Goal: Information Seeking & Learning: Learn about a topic

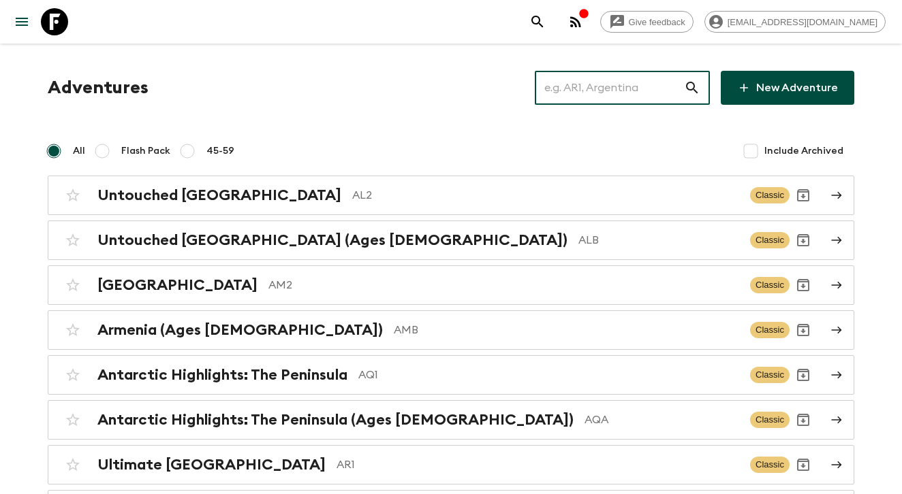
click at [609, 93] on input "text" at bounding box center [609, 88] width 149 height 38
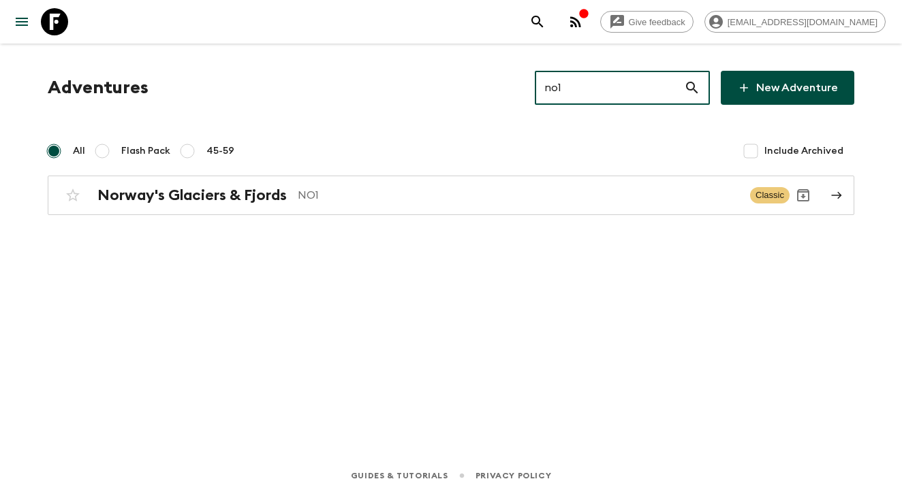
type input "no1"
click at [366, 218] on div "Adventures no1 ​ New Adventure All Flash Pack 45-59 Include Archived Norway's G…" at bounding box center [451, 232] width 872 height 376
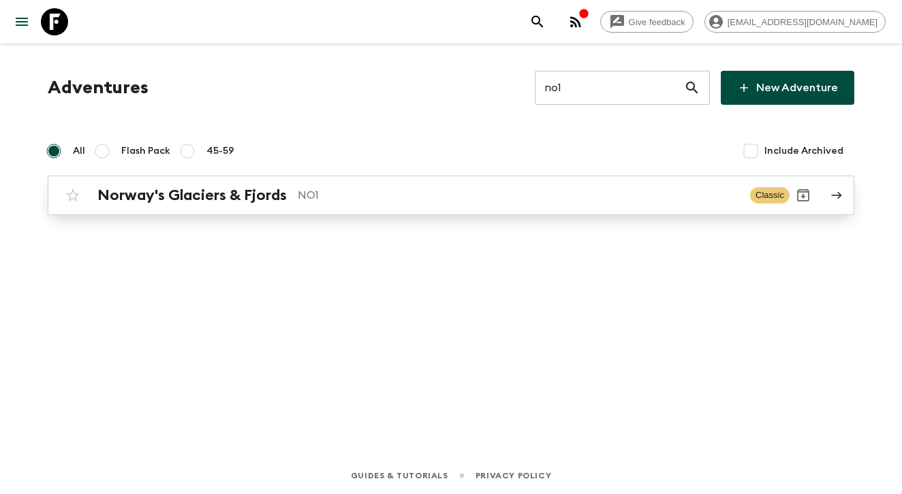
click at [352, 204] on div "Norway's Glaciers & Fjords NO1" at bounding box center [418, 196] width 642 height 18
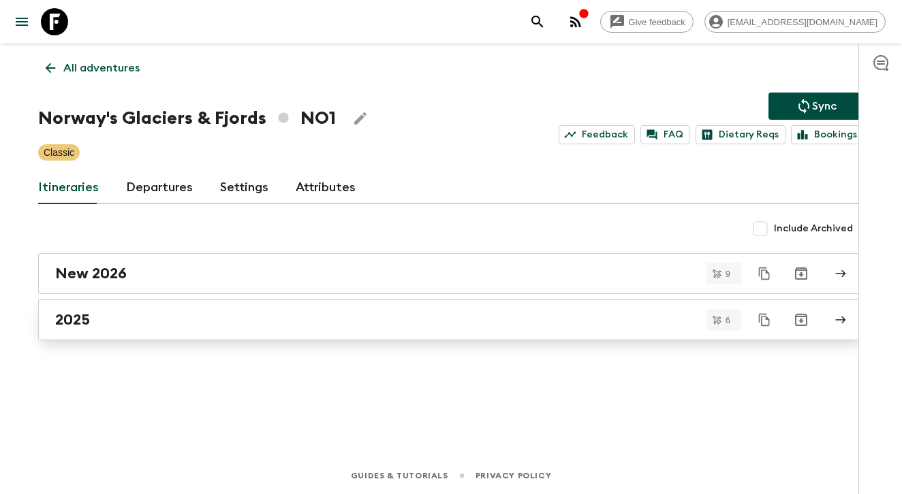
click at [135, 323] on div "2025" at bounding box center [438, 320] width 766 height 18
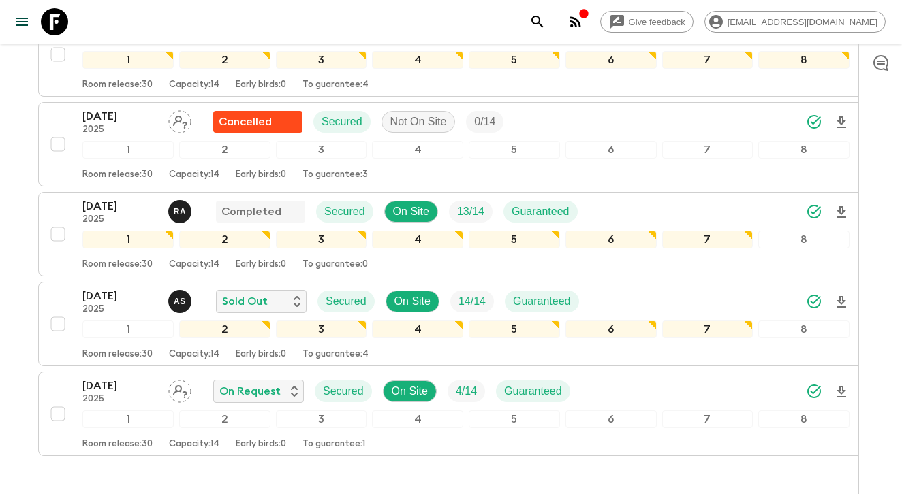
scroll to position [344, 0]
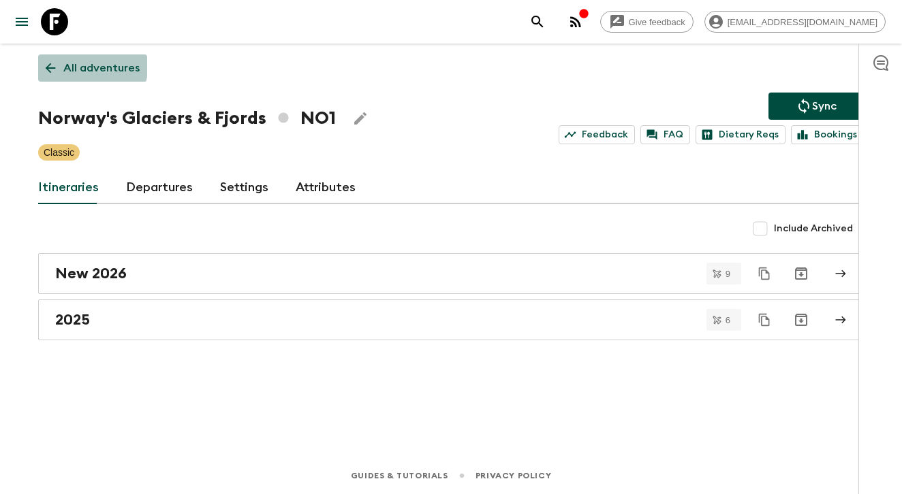
click at [56, 61] on icon at bounding box center [50, 68] width 15 height 15
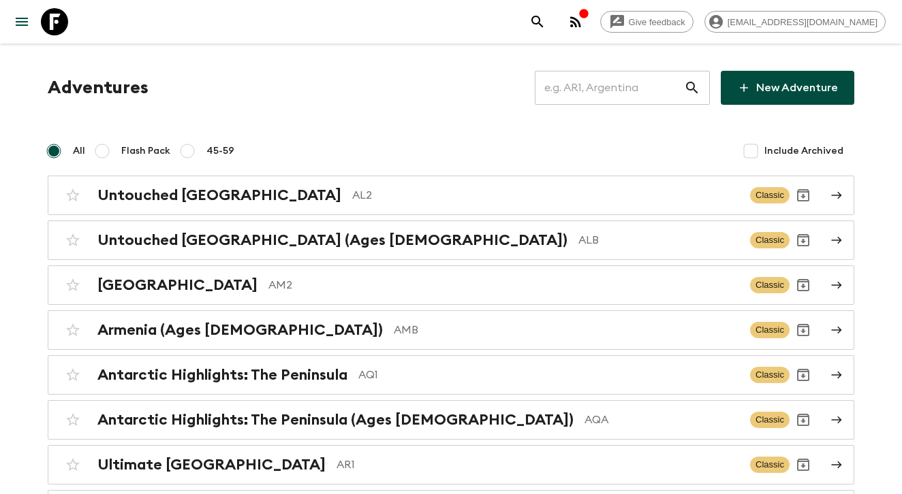
click at [606, 86] on input "text" at bounding box center [609, 88] width 149 height 38
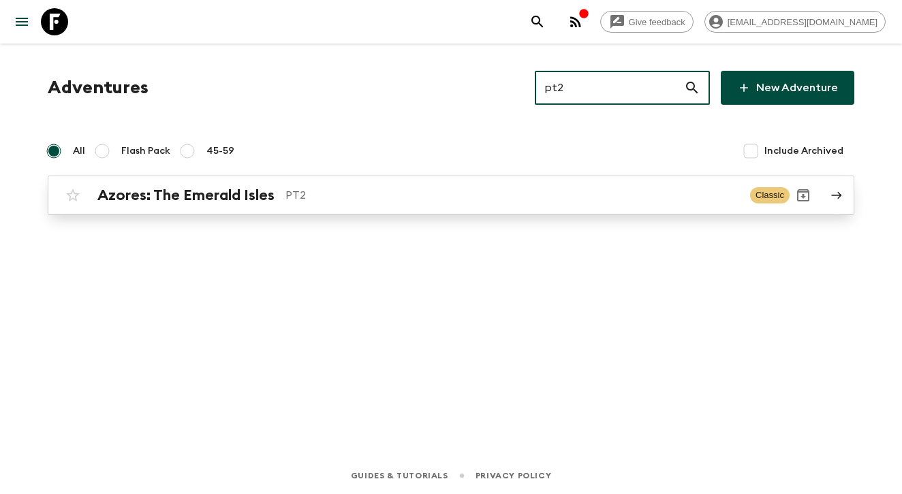
type input "pt2"
click at [360, 204] on div "Azores: The Emerald Isles PT2 Classic" at bounding box center [424, 195] width 730 height 27
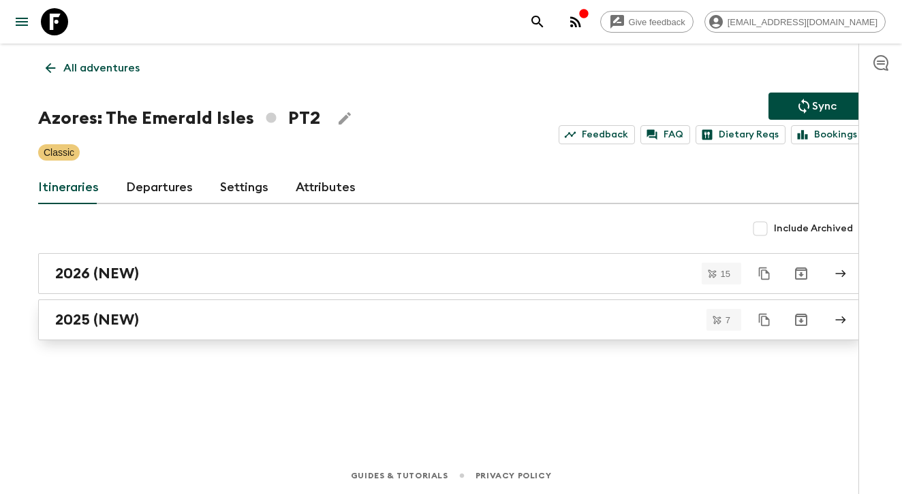
click at [131, 316] on h2 "2025 (NEW)" at bounding box center [97, 320] width 84 height 18
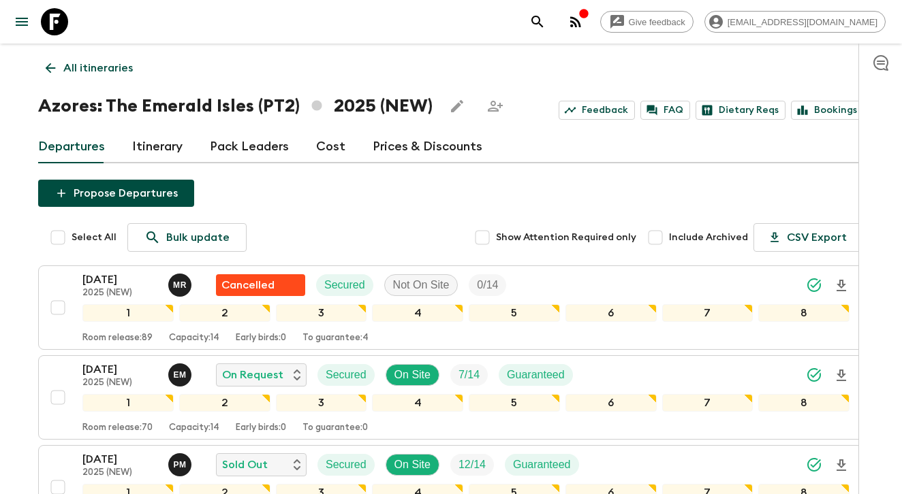
click at [113, 65] on p "All itineraries" at bounding box center [97, 68] width 69 height 16
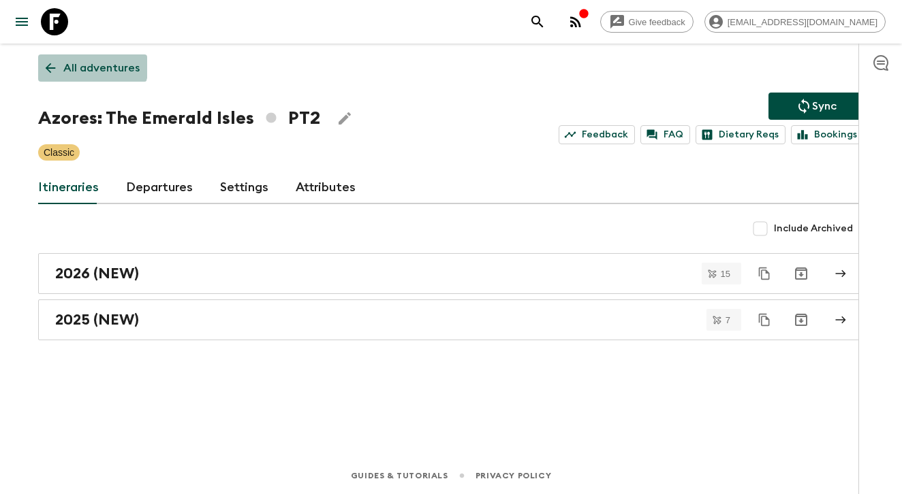
click at [84, 62] on p "All adventures" at bounding box center [101, 68] width 76 height 16
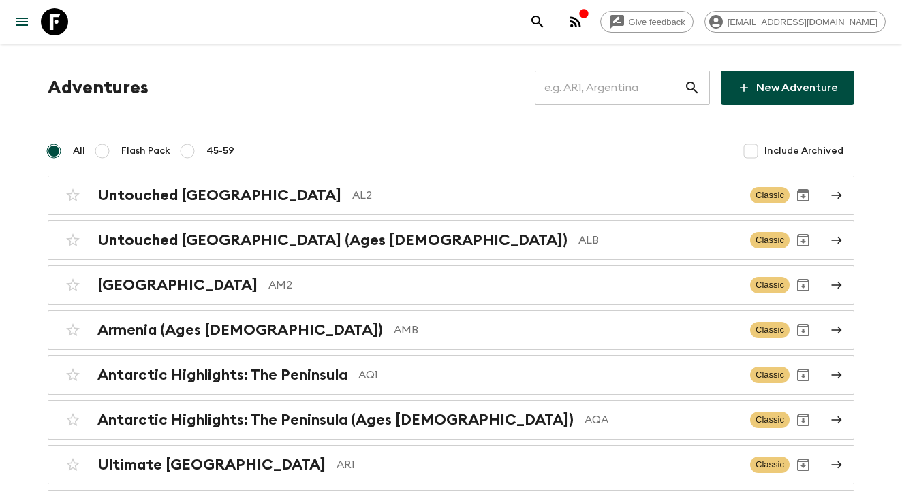
click at [644, 86] on input "text" at bounding box center [609, 88] width 149 height 38
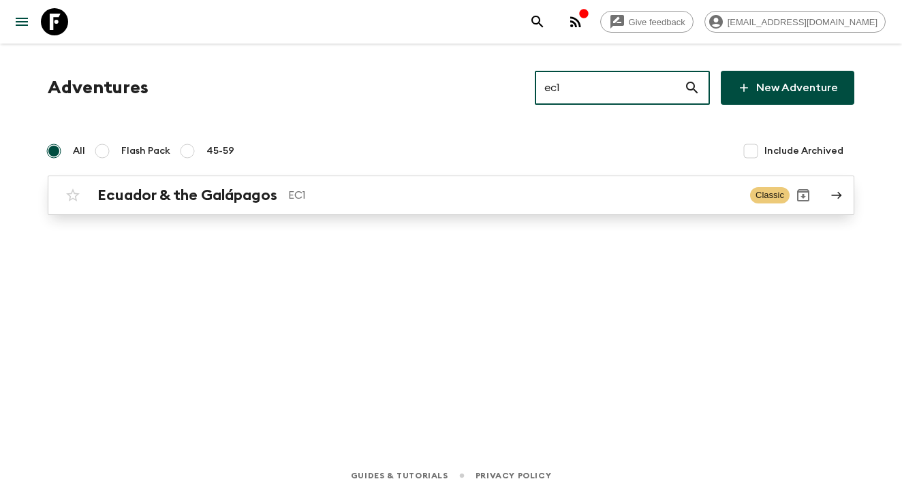
type input "ec1"
click at [427, 195] on p "EC1" at bounding box center [513, 195] width 451 height 16
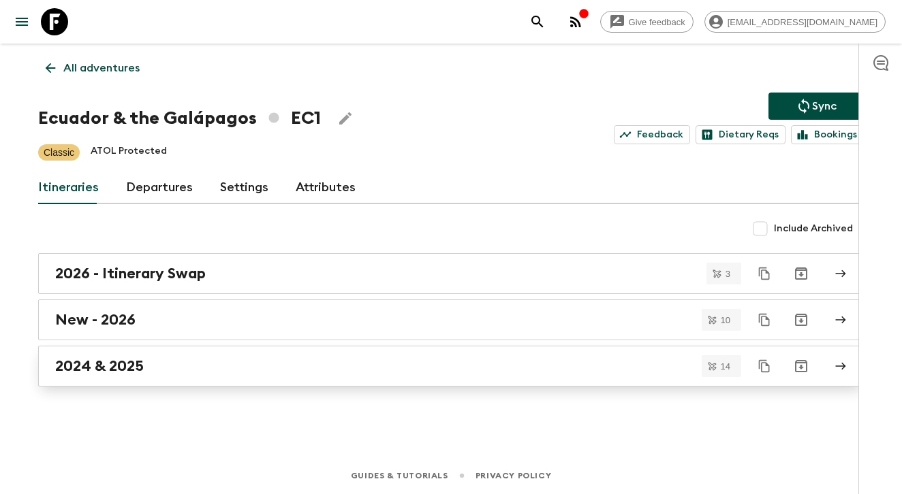
click at [216, 363] on div "2024 & 2025" at bounding box center [438, 367] width 766 height 18
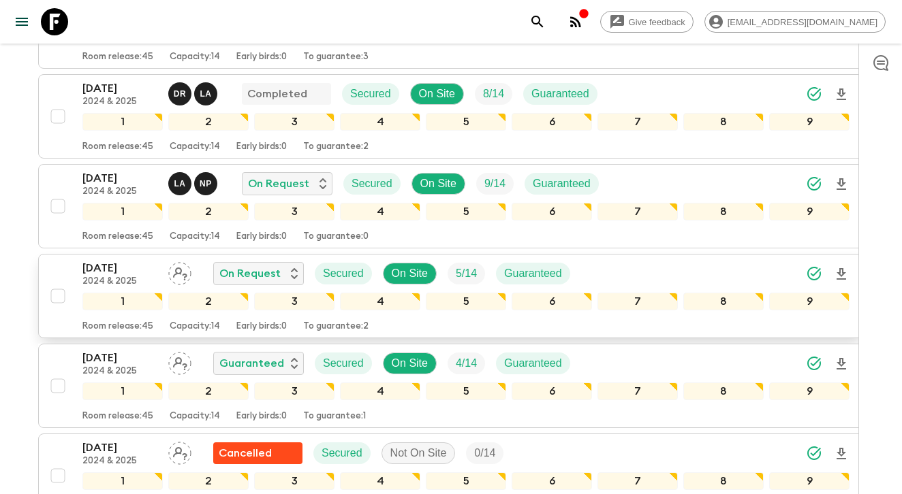
scroll to position [550, 0]
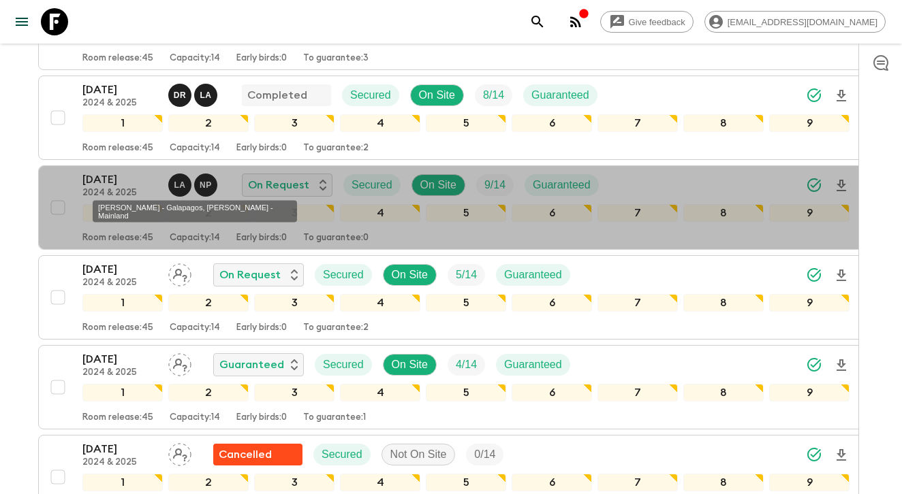
drag, startPoint x: 97, startPoint y: 210, endPoint x: 291, endPoint y: 204, distance: 193.5
click at [291, 204] on div "[PERSON_NAME] - Galapagos, [PERSON_NAME] - Mainland" at bounding box center [195, 212] width 204 height 22
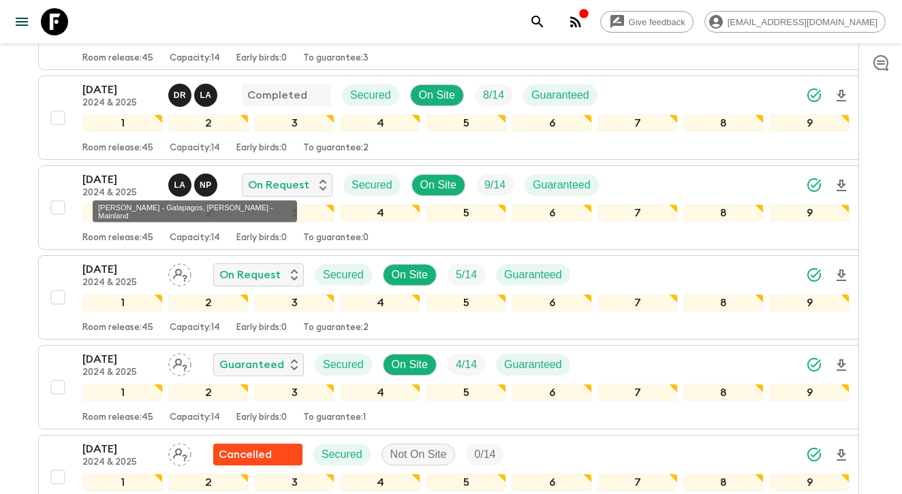
copy div "[PERSON_NAME] - Galapagos, [PERSON_NAME] - Mainland"
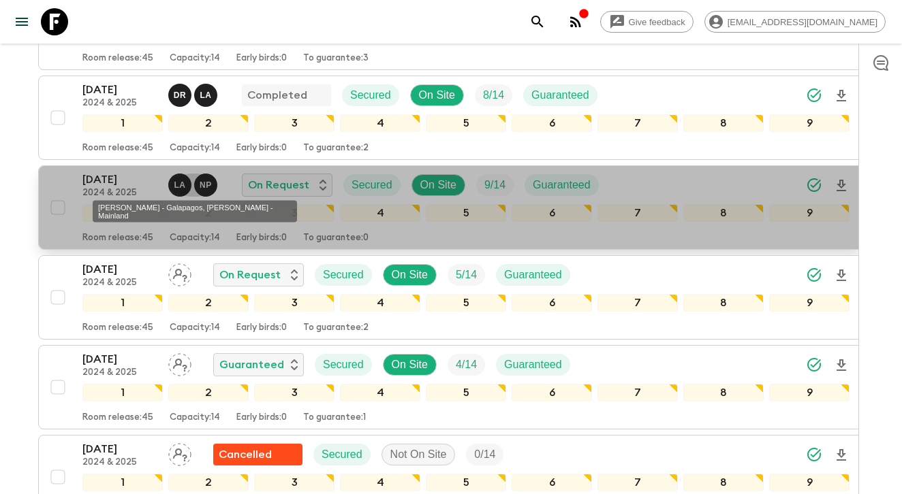
click at [175, 184] on p "L A" at bounding box center [180, 185] width 12 height 11
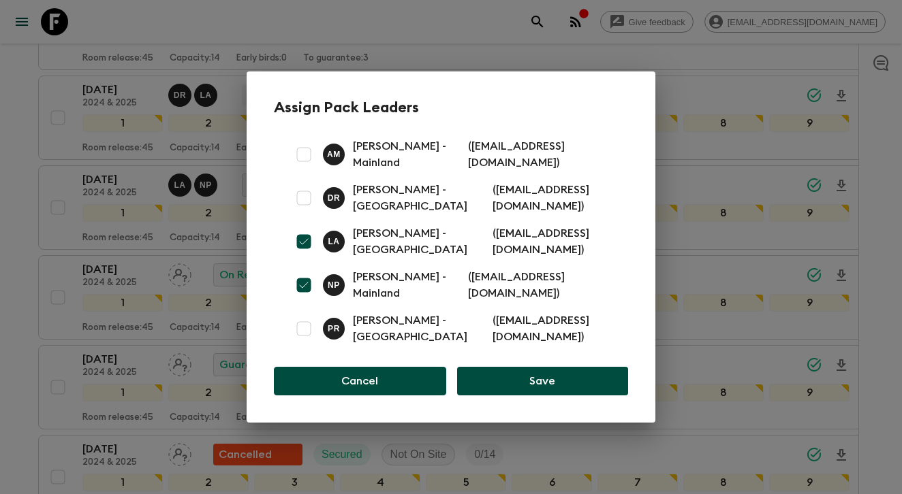
click at [334, 377] on button "Cancel" at bounding box center [360, 381] width 172 height 29
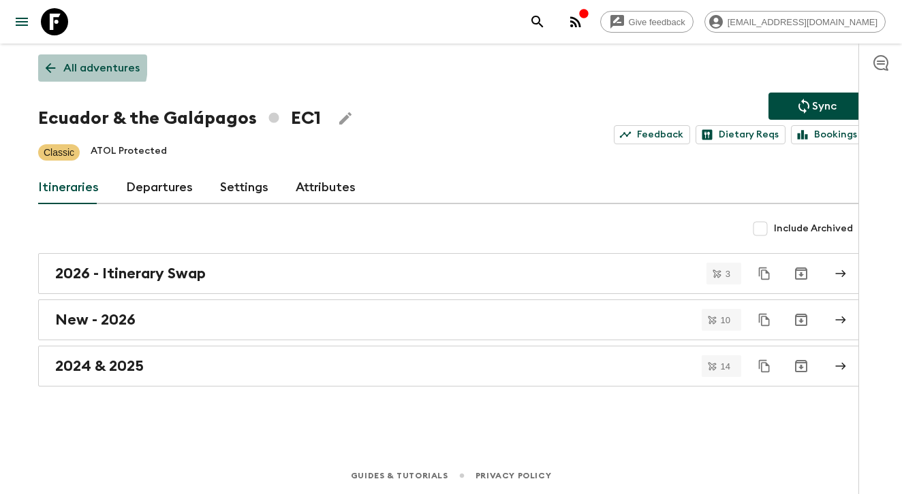
click at [64, 64] on p "All adventures" at bounding box center [101, 68] width 76 height 16
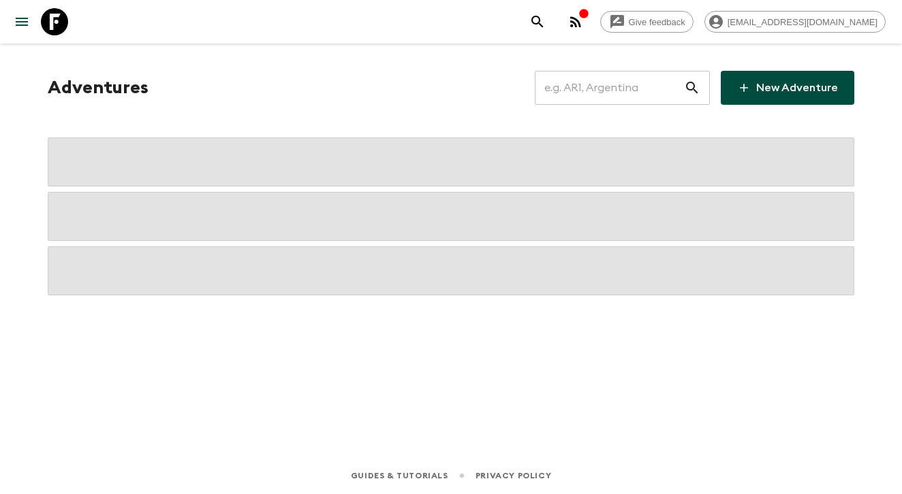
click at [586, 84] on input "text" at bounding box center [609, 88] width 149 height 38
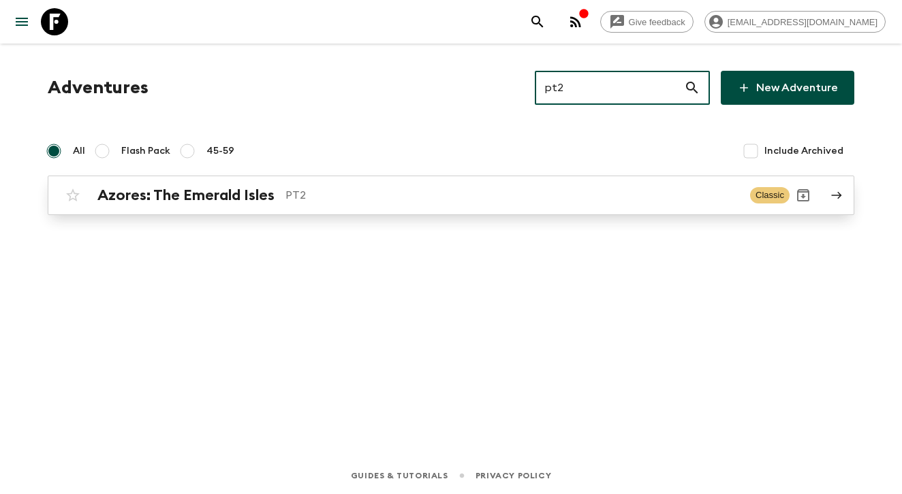
type input "pt2"
click at [416, 210] on link "Azores: The Emerald Isles PT2 Classic" at bounding box center [451, 196] width 806 height 40
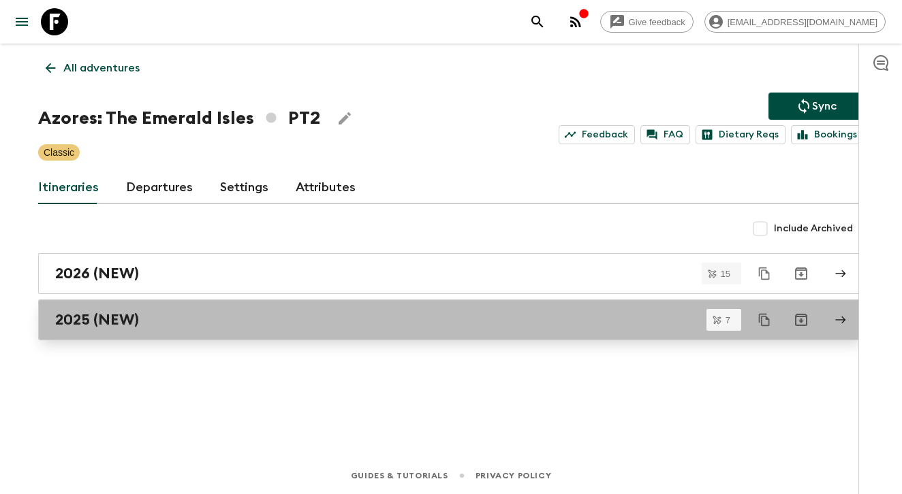
click at [295, 326] on div "2025 (NEW)" at bounding box center [438, 320] width 766 height 18
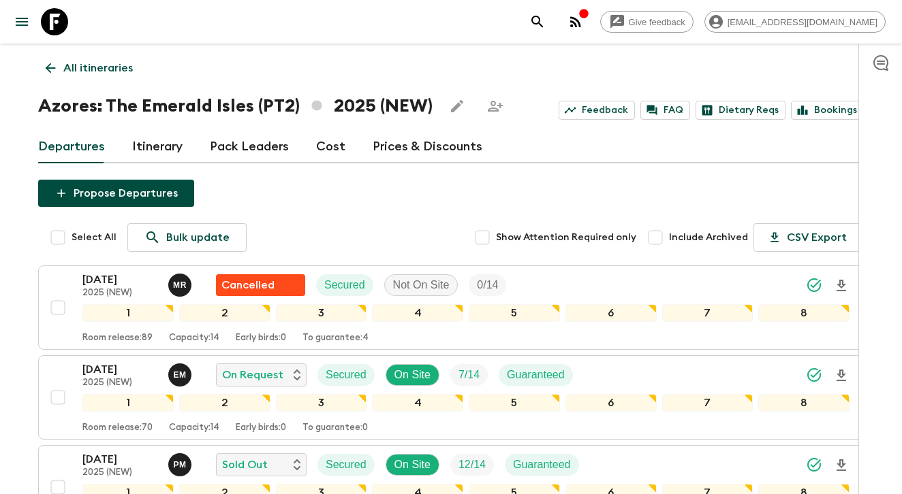
click at [81, 56] on link "All itineraries" at bounding box center [89, 67] width 102 height 27
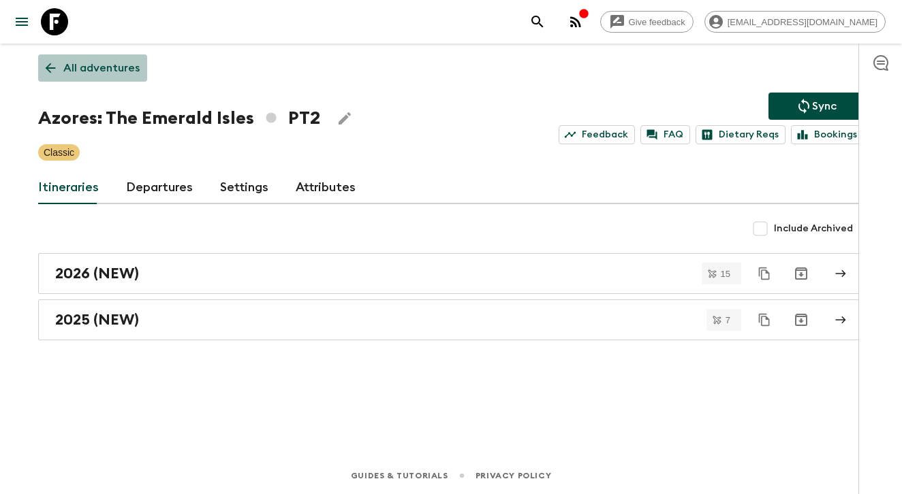
click at [139, 67] on link "All adventures" at bounding box center [92, 67] width 109 height 27
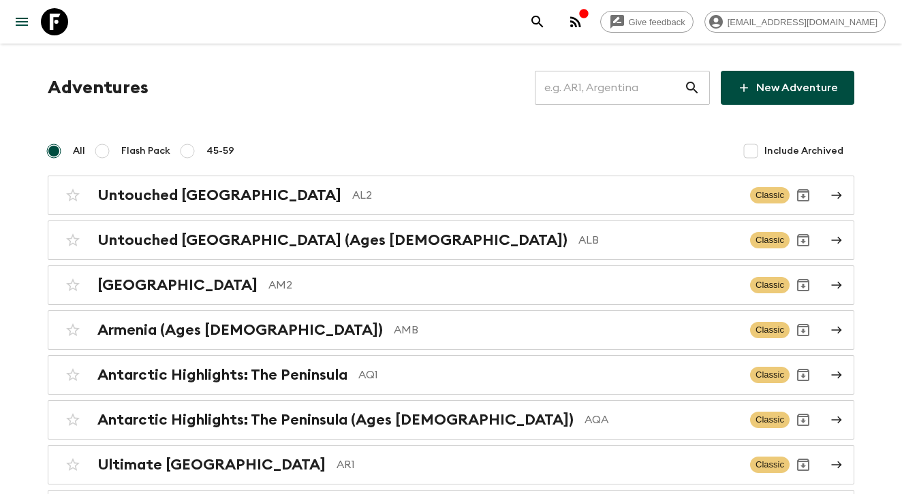
click at [599, 82] on input "text" at bounding box center [609, 88] width 149 height 38
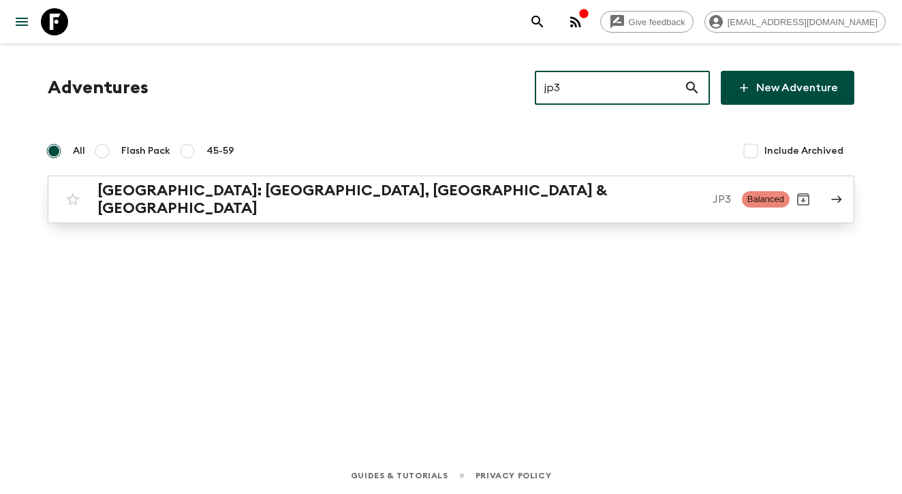
type input "jp3"
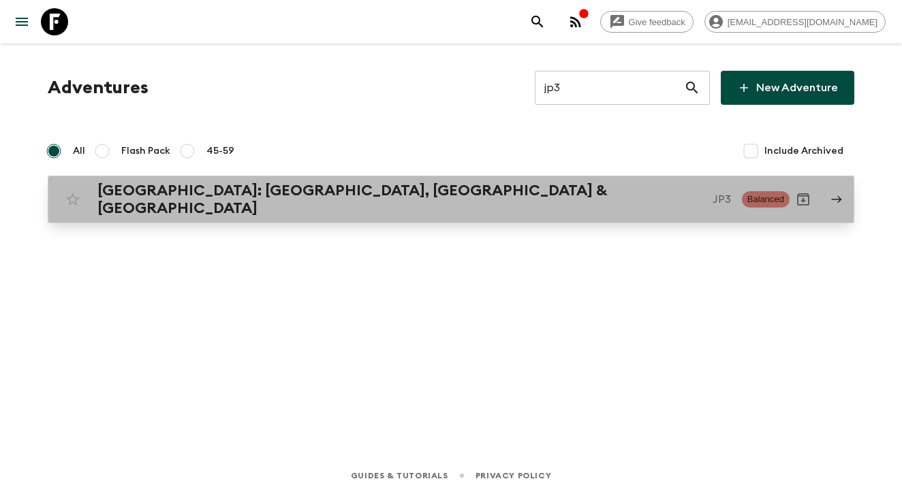
click at [712, 200] on p "JP3" at bounding box center [721, 199] width 18 height 16
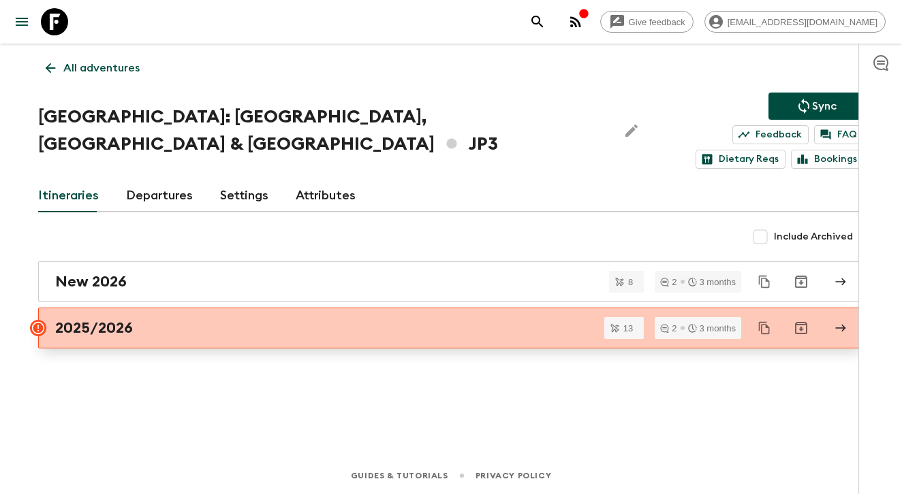
click at [82, 319] on h2 "2025/2026" at bounding box center [94, 328] width 78 height 18
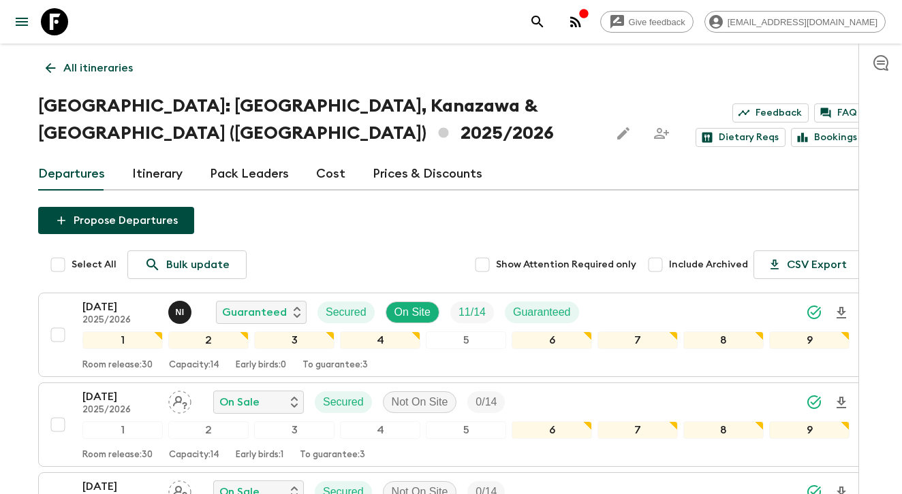
click at [69, 69] on p "All itineraries" at bounding box center [97, 68] width 69 height 16
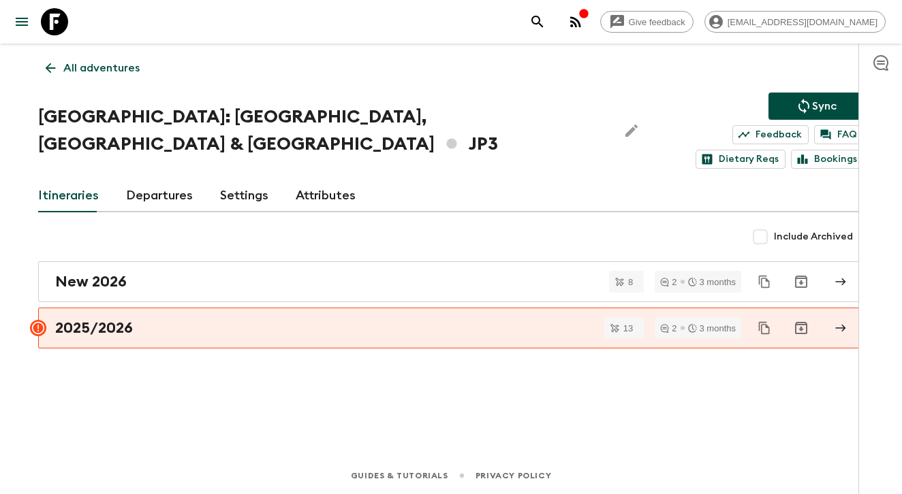
click at [343, 180] on link "Attributes" at bounding box center [326, 196] width 60 height 33
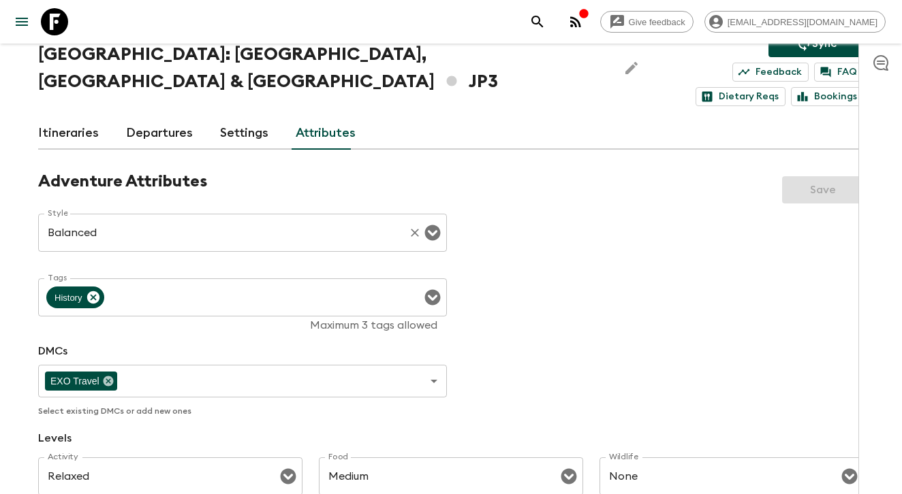
scroll to position [63, 0]
click at [58, 116] on link "Itineraries" at bounding box center [68, 132] width 61 height 33
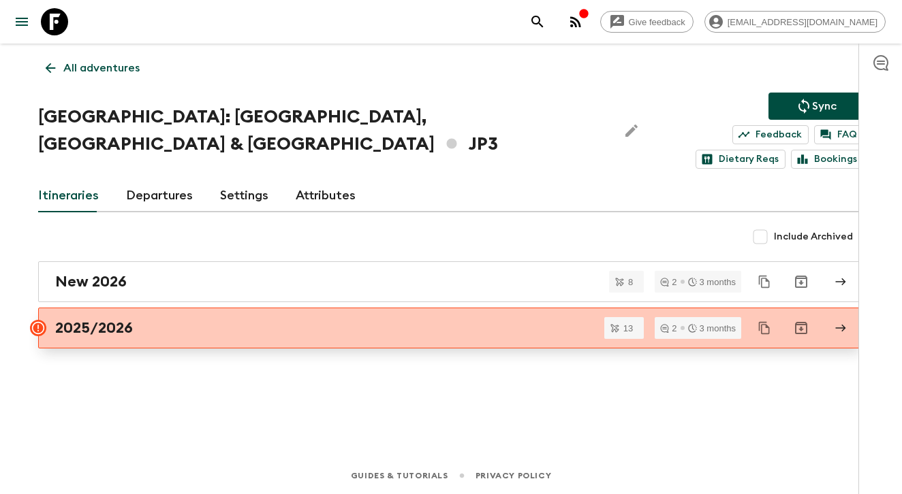
click at [122, 319] on h2 "2025/2026" at bounding box center [94, 328] width 78 height 18
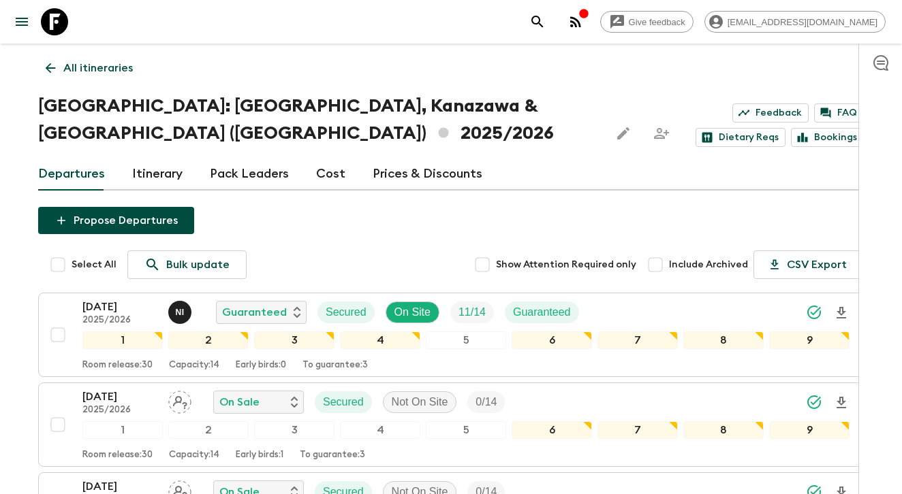
click at [110, 54] on link "All itineraries" at bounding box center [89, 67] width 102 height 27
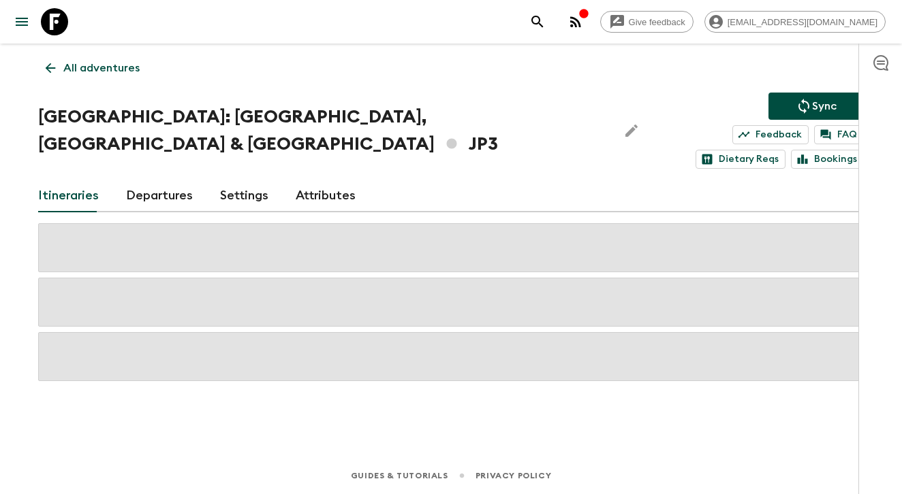
click at [104, 75] on p "All adventures" at bounding box center [101, 68] width 76 height 16
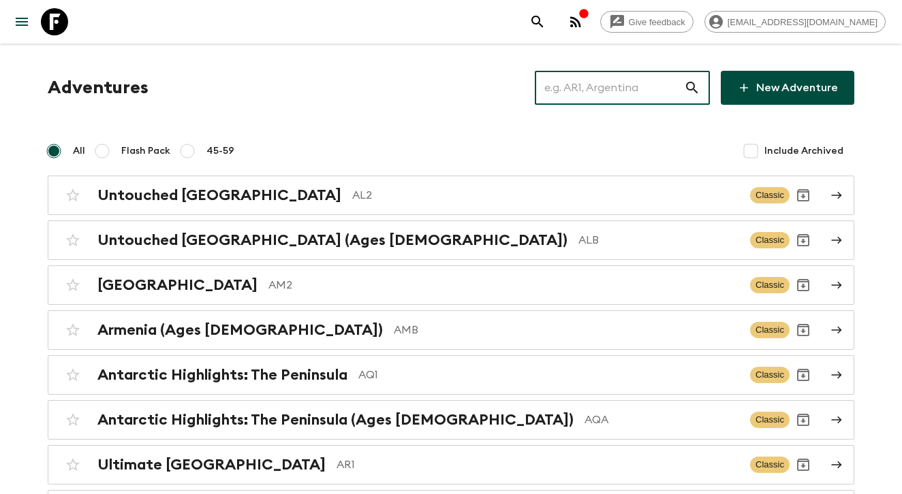
click at [664, 85] on input "text" at bounding box center [609, 88] width 149 height 38
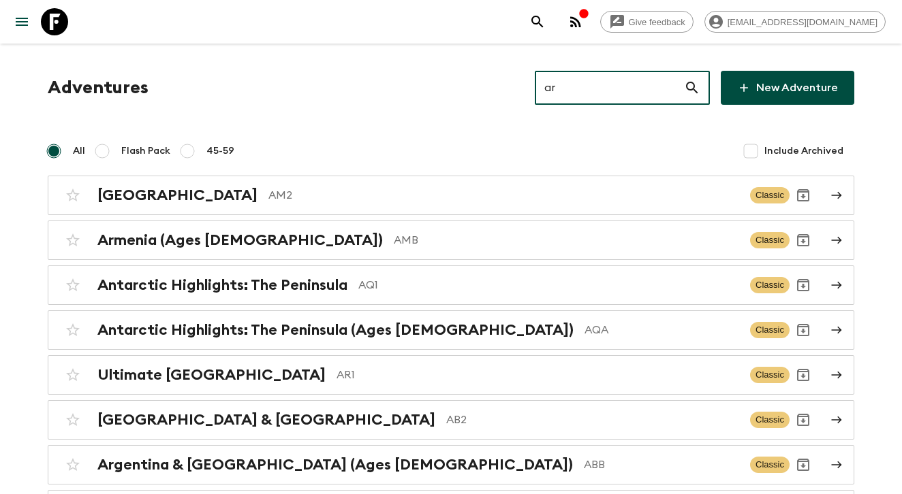
type input "a"
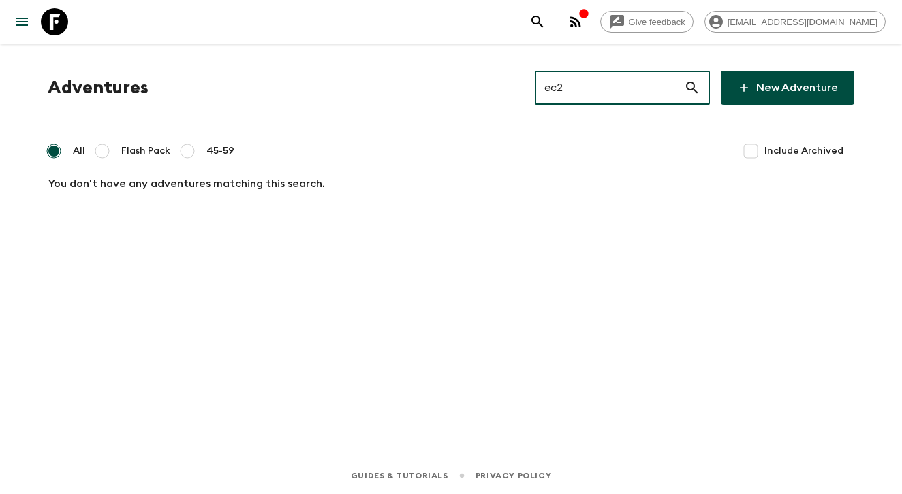
click at [568, 92] on input "ec2" at bounding box center [609, 88] width 149 height 38
type input "e"
type input "it8"
